Goal: Task Accomplishment & Management: Manage account settings

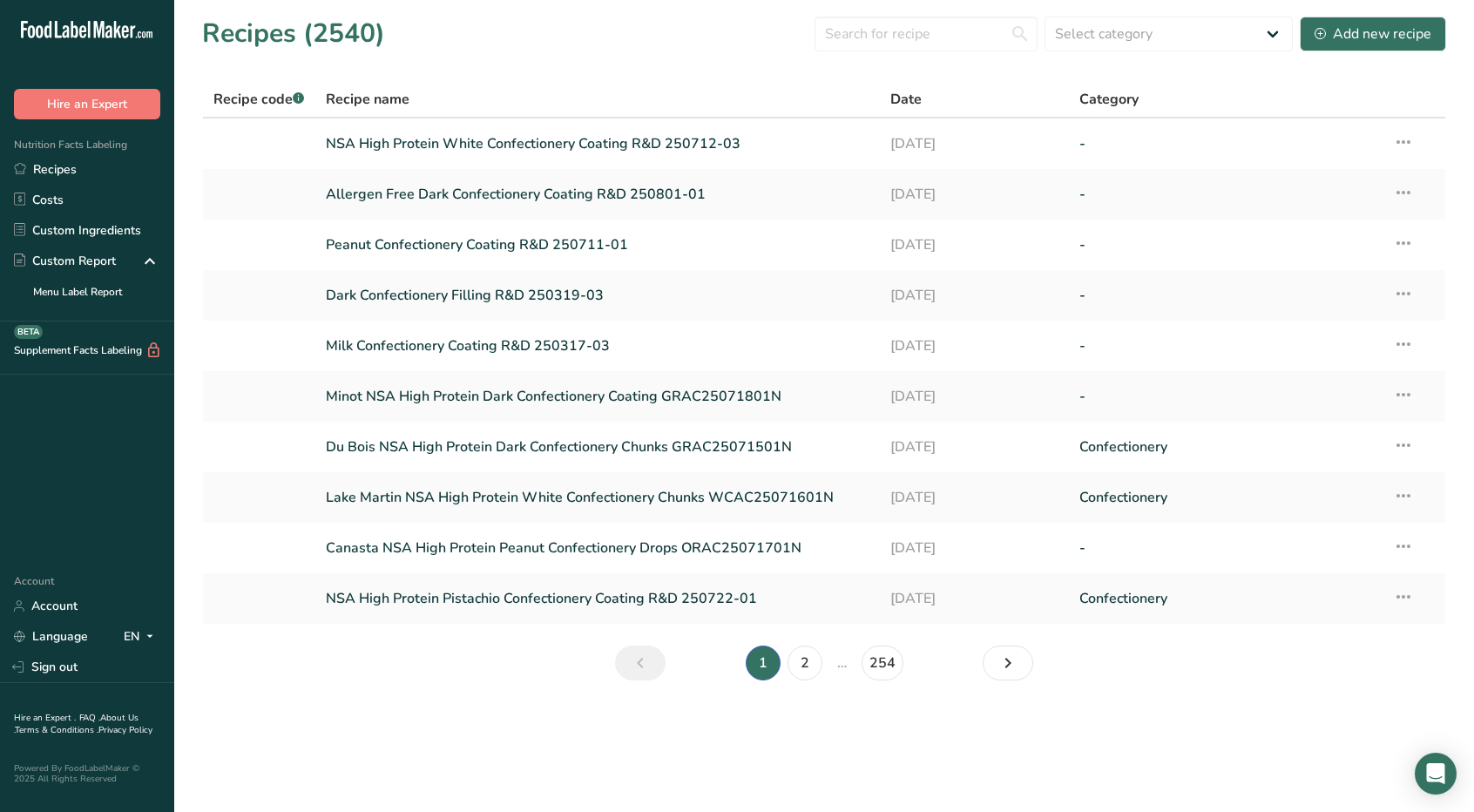
click at [87, 26] on icon ".a-20{fill:#fff;}" at bounding box center [106, 35] width 170 height 27
click at [110, 596] on link "Account" at bounding box center [87, 605] width 174 height 30
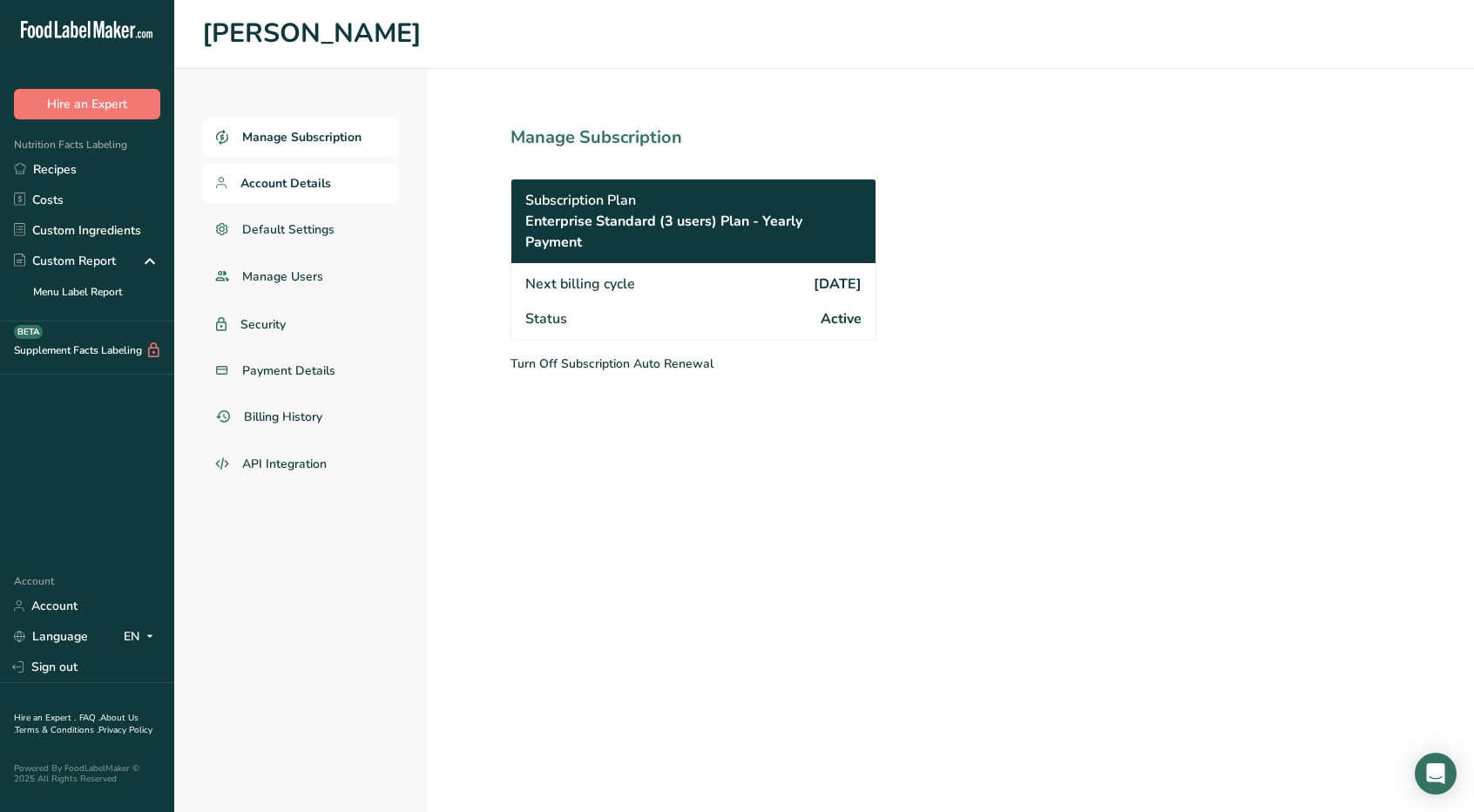
click at [269, 191] on span "Account Details" at bounding box center [285, 183] width 90 height 18
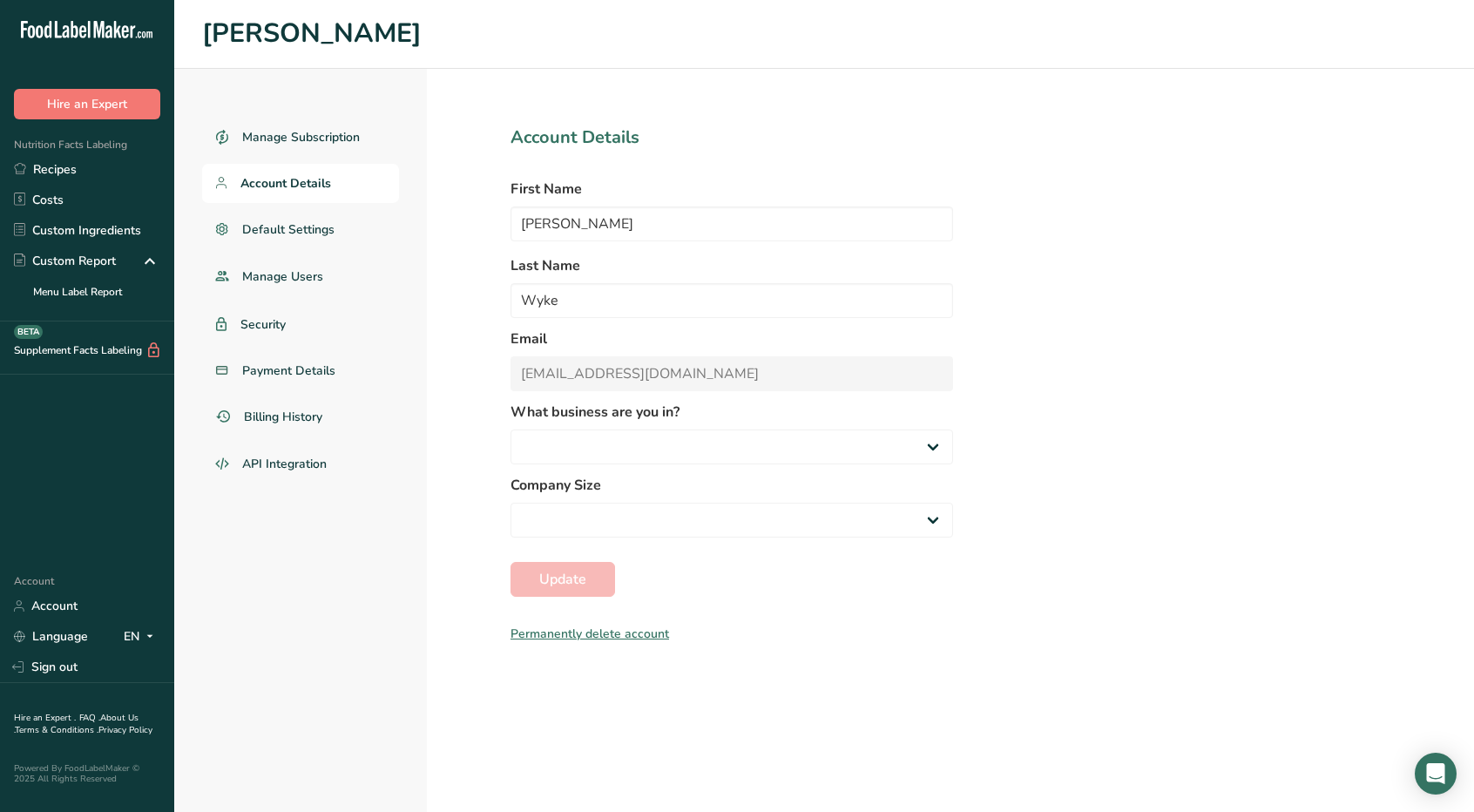
select select "3"
click at [319, 276] on span "Manage Users" at bounding box center [282, 276] width 81 height 18
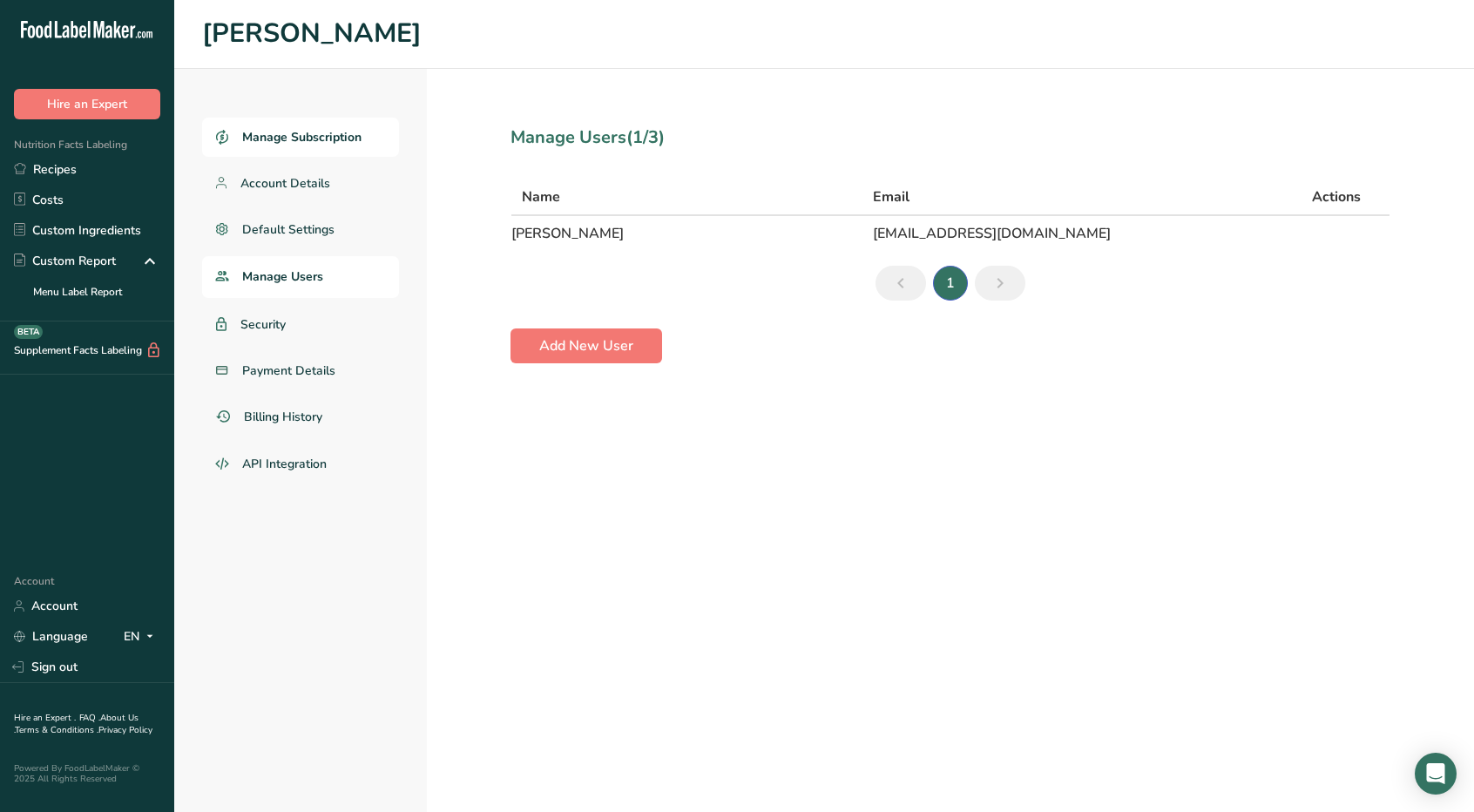
click at [280, 139] on span "Manage Subscription" at bounding box center [301, 137] width 120 height 18
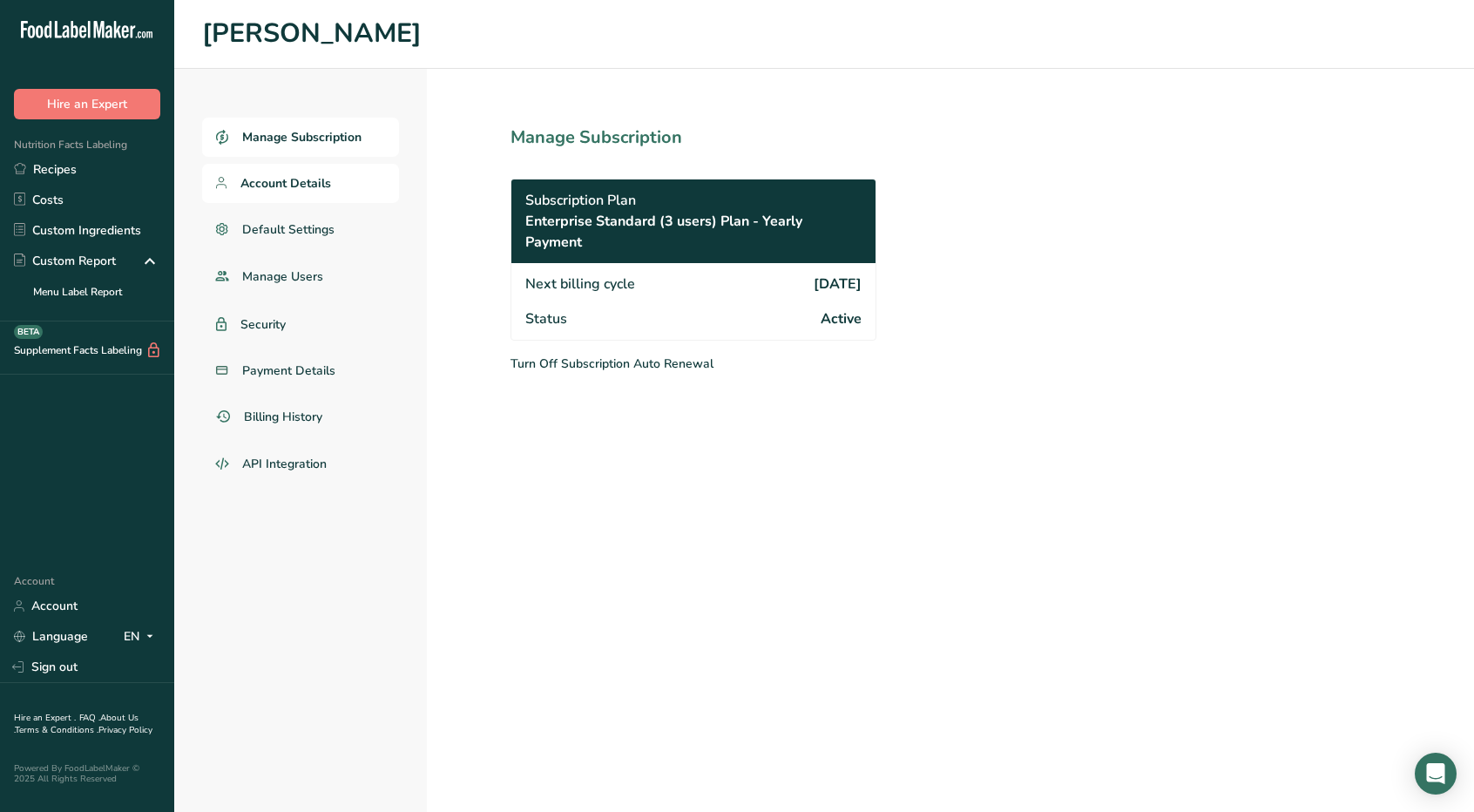
click at [319, 185] on span "Account Details" at bounding box center [285, 183] width 90 height 18
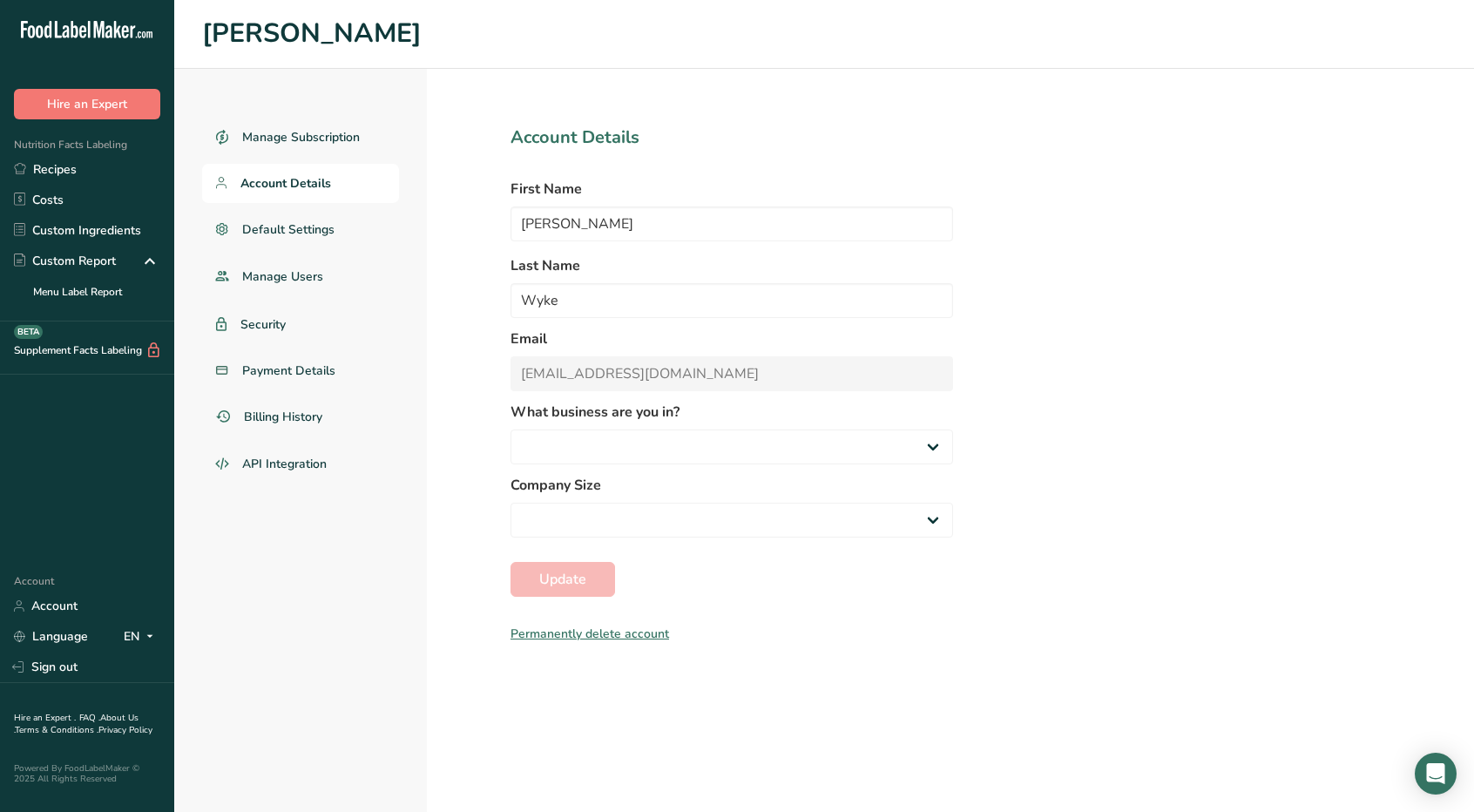
select select "3"
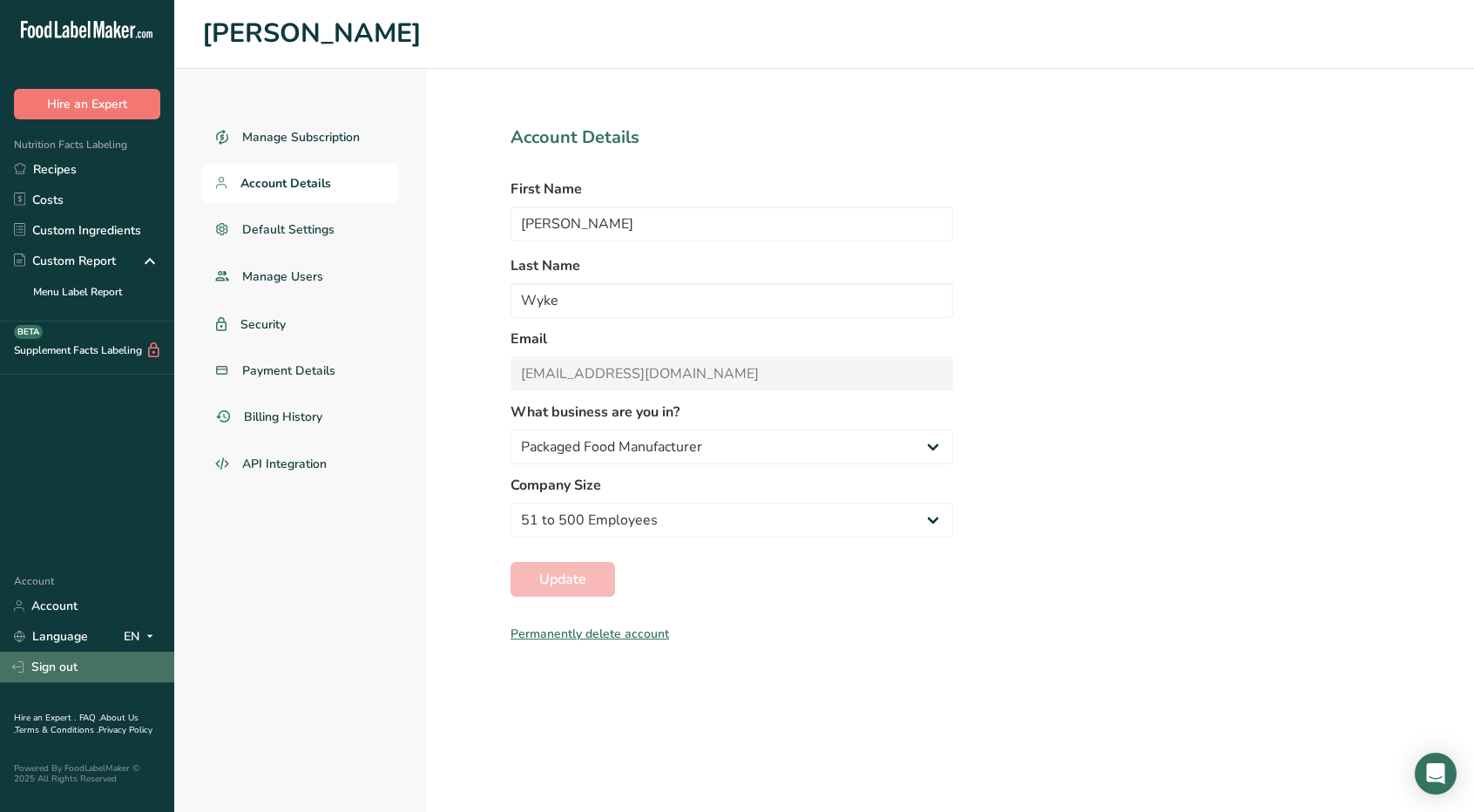
click at [72, 660] on link "Sign out" at bounding box center [87, 666] width 174 height 30
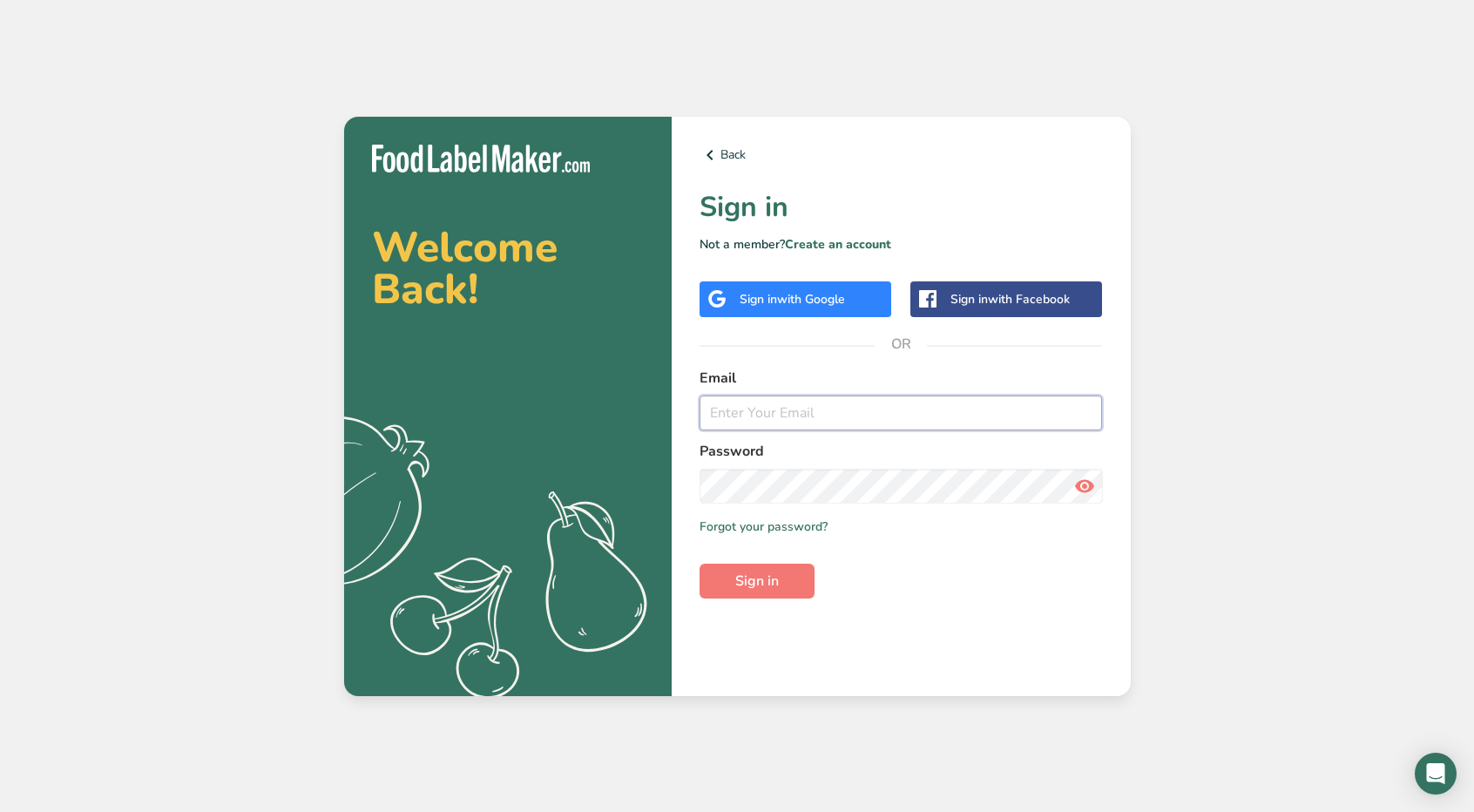
type input "[PERSON_NAME][EMAIL_ADDRESS][DOMAIN_NAME]"
click at [1090, 483] on icon at bounding box center [1084, 485] width 21 height 31
drag, startPoint x: 927, startPoint y: 413, endPoint x: 638, endPoint y: 401, distance: 289.2
click at [638, 401] on section "Welcome Back! .a{fill:#f5f3ed;} Back Sign in Not a member? Create an account Si…" at bounding box center [737, 406] width 787 height 579
click at [643, 468] on section "Welcome Back! .a{fill:#f5f3ed;} Back Sign in Not a member? Create an account Si…" at bounding box center [737, 406] width 787 height 579
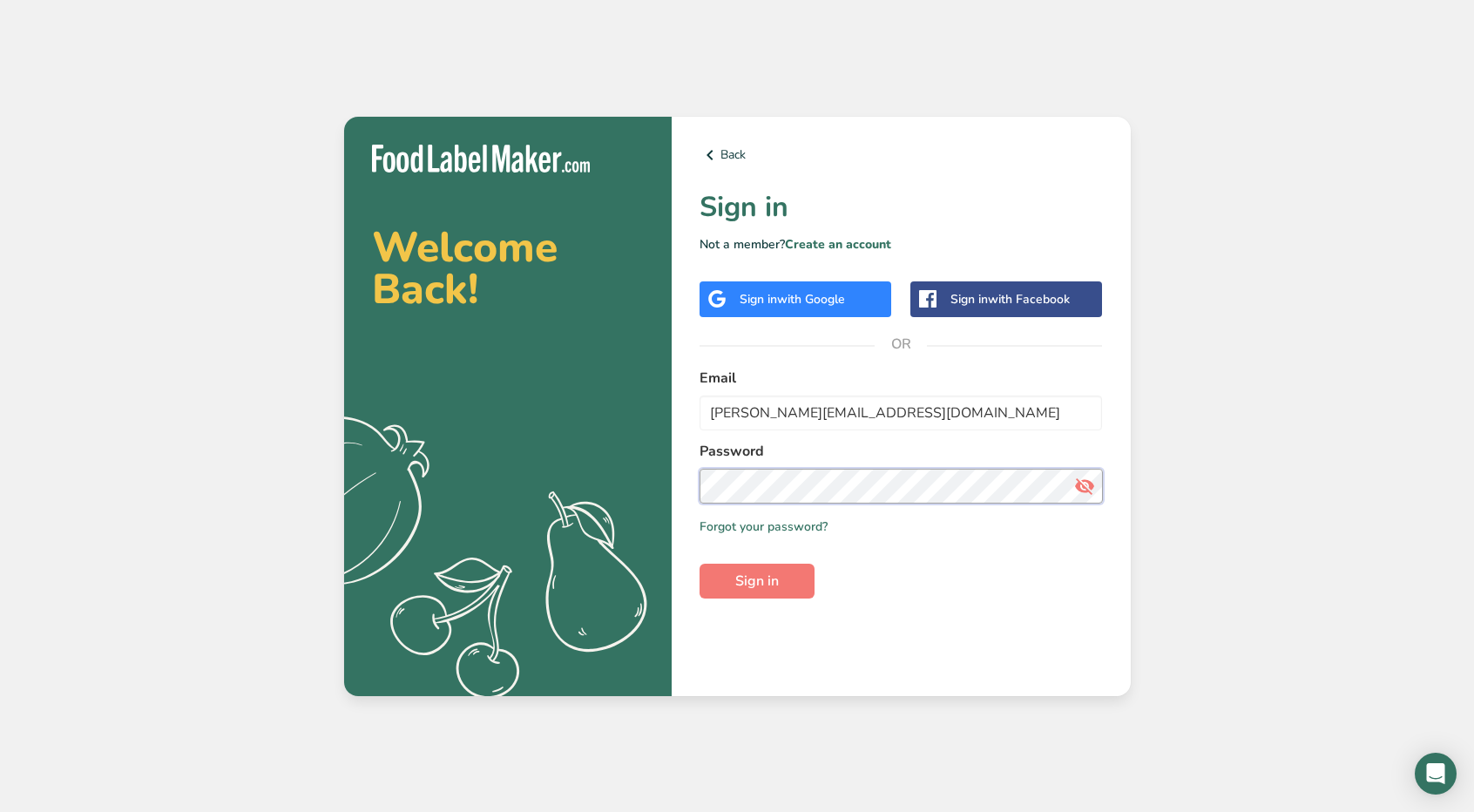
click at [660, 473] on section "Welcome Back! .a{fill:#f5f3ed;} Back Sign in Not a member? Create an account Si…" at bounding box center [737, 406] width 787 height 579
